Goal: Use online tool/utility

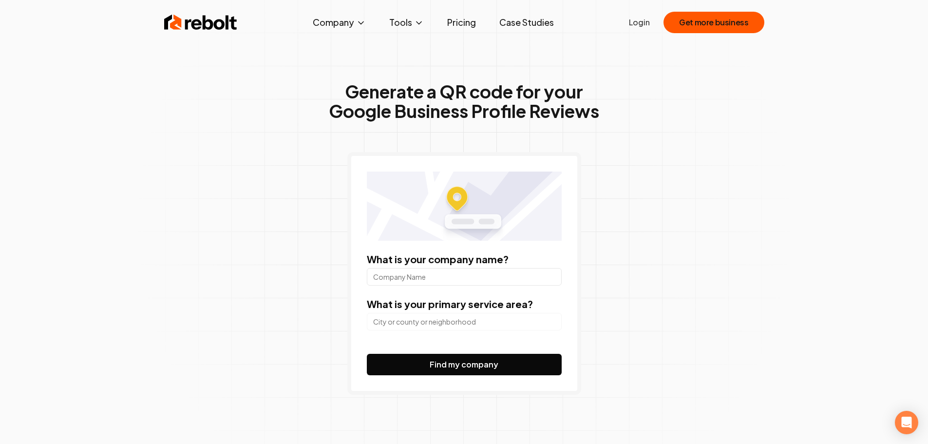
click at [510, 51] on div "Generate a QR code for your Google Business Profile Reviews What is your compan…" at bounding box center [464, 257] width 499 height 461
click at [500, 275] on input "What is your company name?" at bounding box center [464, 277] width 195 height 18
click at [433, 330] on input "search" at bounding box center [464, 322] width 195 height 18
click at [416, 272] on input "拾月拾日心理中心" at bounding box center [464, 277] width 195 height 18
click at [404, 276] on input "拾月拾日心理中心" at bounding box center [464, 277] width 195 height 18
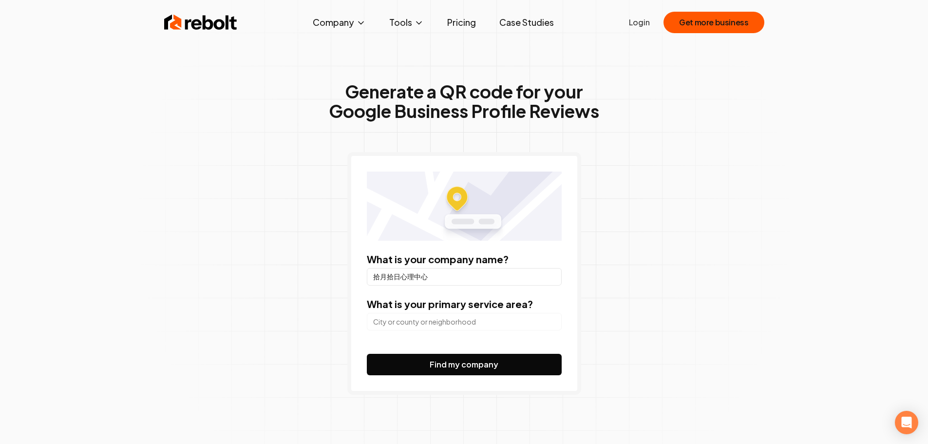
drag, startPoint x: 402, startPoint y: 277, endPoint x: 482, endPoint y: 286, distance: 80.8
click at [482, 286] on form "What is your company name? 拾月拾日心理中心 What is your primary service area? Find my …" at bounding box center [464, 313] width 195 height 123
type input "拾"
drag, startPoint x: 410, startPoint y: 280, endPoint x: 423, endPoint y: 286, distance: 13.5
click at [410, 280] on input "What is your company name?" at bounding box center [464, 277] width 195 height 18
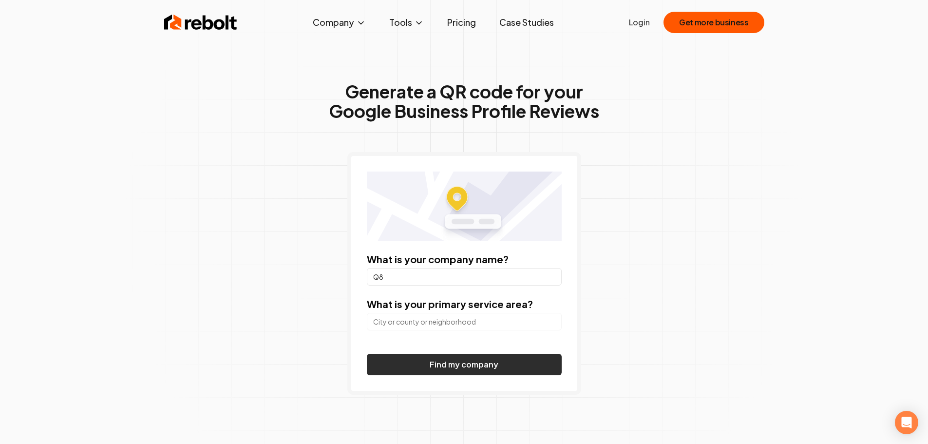
type input "Q"
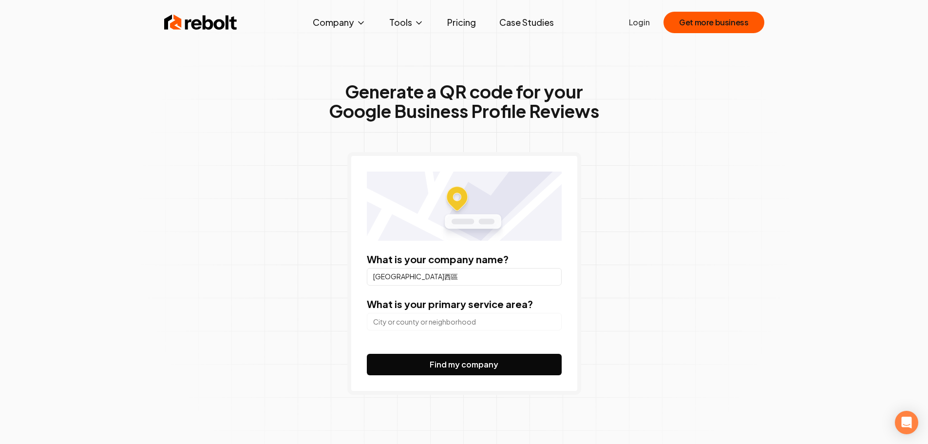
type input "[GEOGRAPHIC_DATA]西區"
